Goal: Task Accomplishment & Management: Complete application form

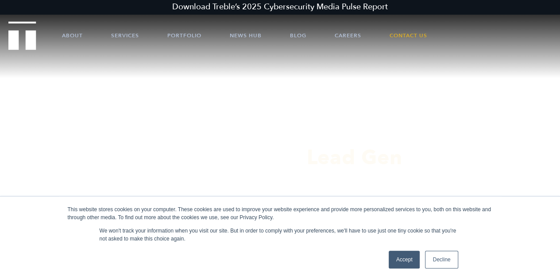
click at [404, 262] on link "Accept" at bounding box center [404, 259] width 31 height 18
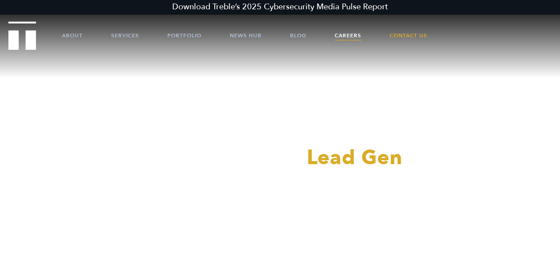
click at [347, 31] on link "Careers" at bounding box center [348, 35] width 27 height 27
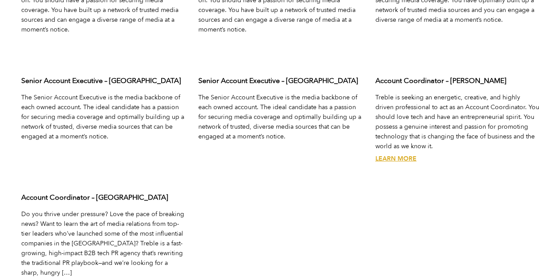
scroll to position [2884, 0]
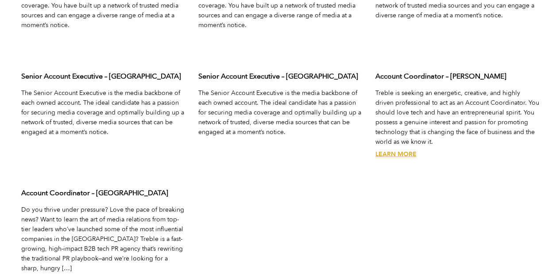
click at [403, 150] on link "Learn More" at bounding box center [396, 154] width 41 height 8
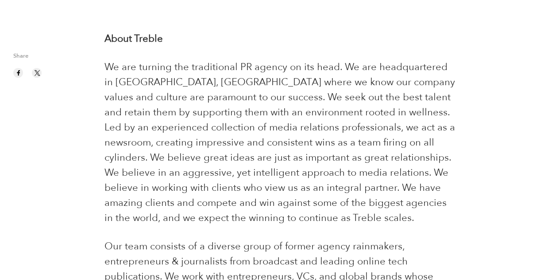
scroll to position [182, 0]
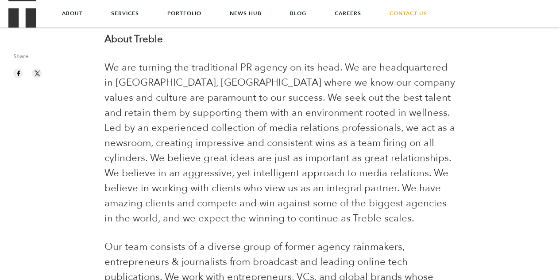
click at [234, 119] on p "We are turning the traditional PR agency on its head. We are headquartered in […" at bounding box center [280, 143] width 351 height 166
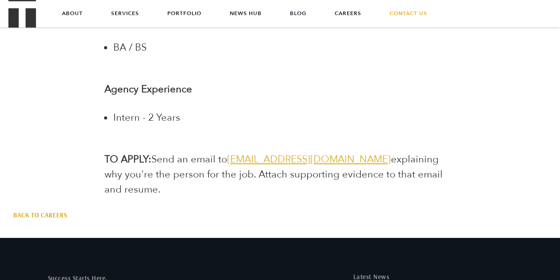
scroll to position [1840, 0]
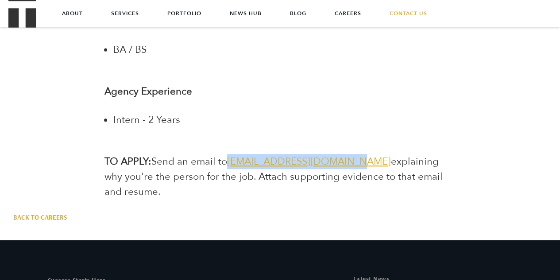
drag, startPoint x: 349, startPoint y: 160, endPoint x: 229, endPoint y: 163, distance: 120.5
click at [229, 163] on p "TO APPLY: Send an email to jointheteam@treblepr.com explaining why you're the p…" at bounding box center [280, 176] width 351 height 45
copy span "jointheteam@treblepr.com"
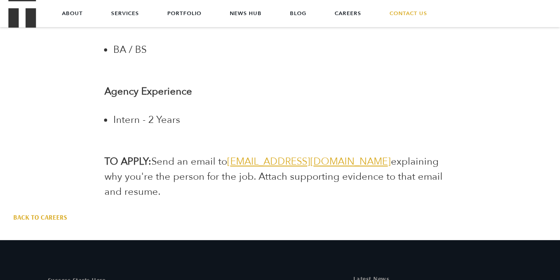
click at [303, 115] on li "Intern - 2 Years" at bounding box center [284, 119] width 342 height 15
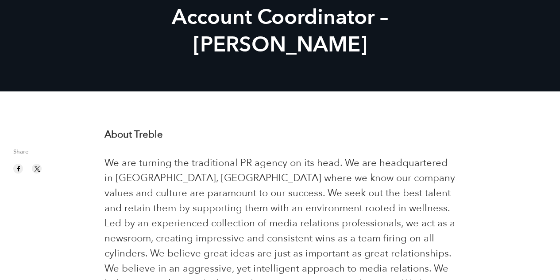
scroll to position [0, 0]
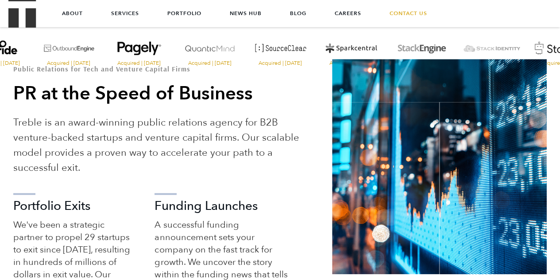
scroll to position [206, 0]
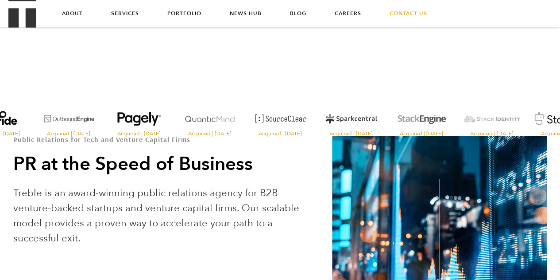
click at [74, 11] on link "About" at bounding box center [72, 13] width 21 height 27
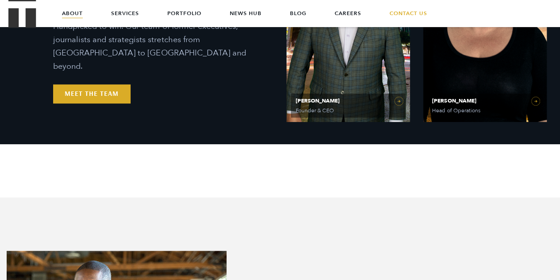
scroll to position [409, 0]
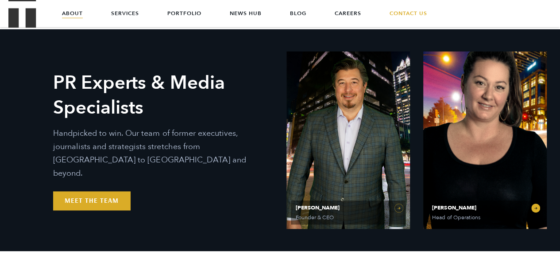
click at [536, 202] on link "Olivia Gardner Head of Operations" at bounding box center [485, 139] width 124 height 177
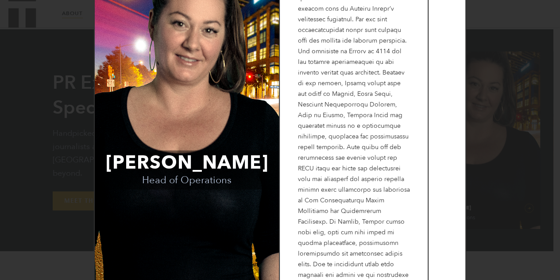
scroll to position [0, 0]
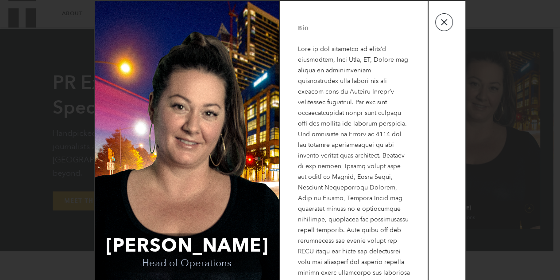
click at [441, 28] on button "button" at bounding box center [444, 22] width 18 height 18
